Goal: Task Accomplishment & Management: Use online tool/utility

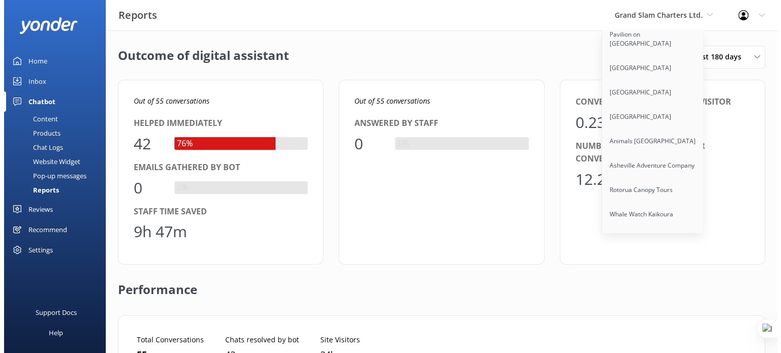
scroll to position [8176, 0]
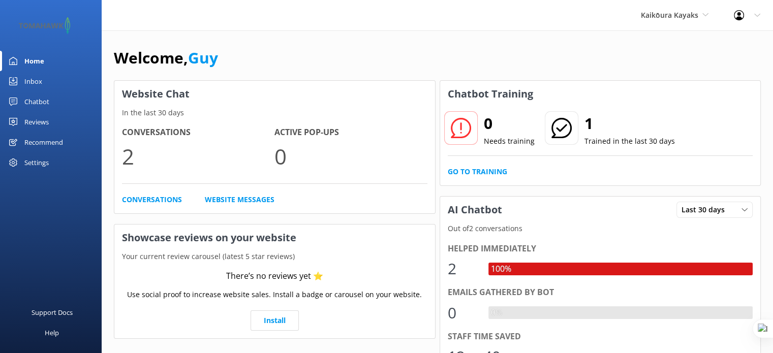
click at [40, 106] on div "Chatbot" at bounding box center [36, 102] width 25 height 20
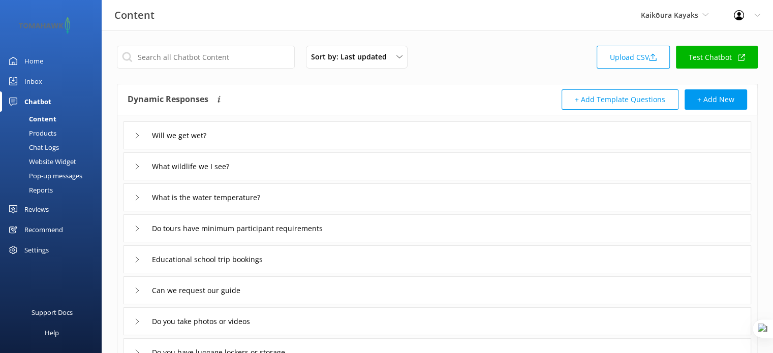
click at [50, 161] on div "Website Widget" at bounding box center [41, 162] width 70 height 14
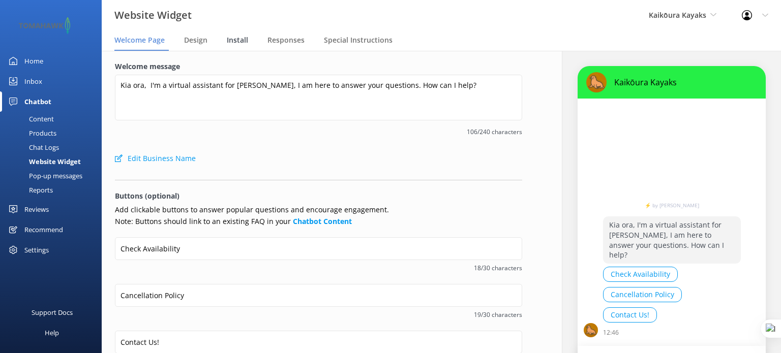
click at [228, 37] on span "Install" at bounding box center [237, 40] width 21 height 10
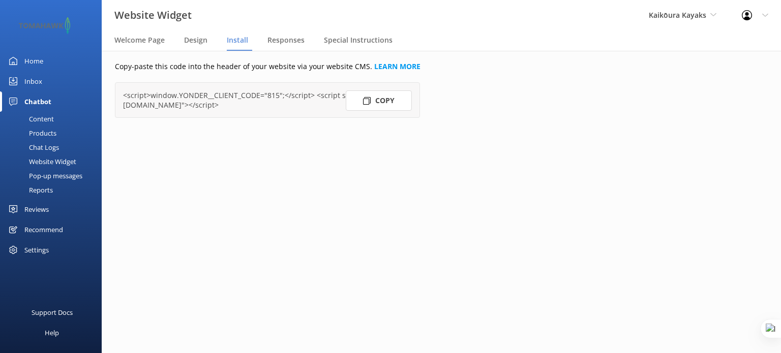
click at [403, 101] on button "Copy" at bounding box center [379, 101] width 66 height 20
